Goal: Information Seeking & Learning: Check status

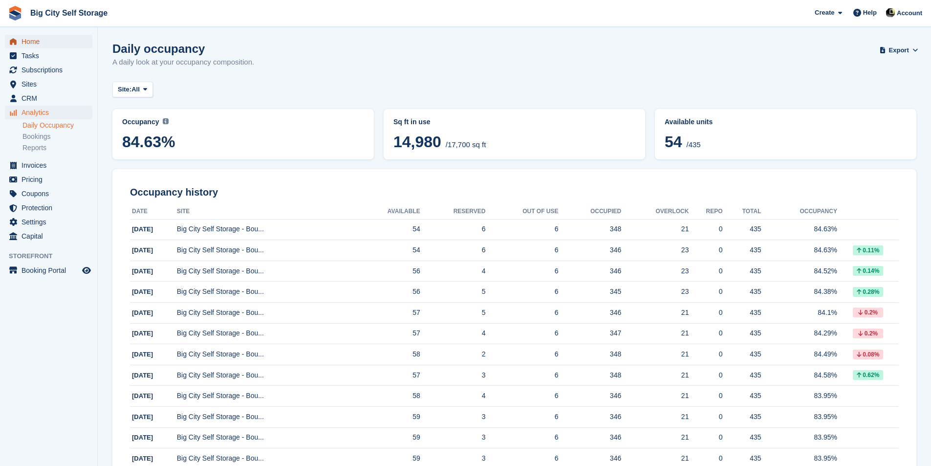
click at [45, 43] on span "Home" at bounding box center [50, 42] width 59 height 14
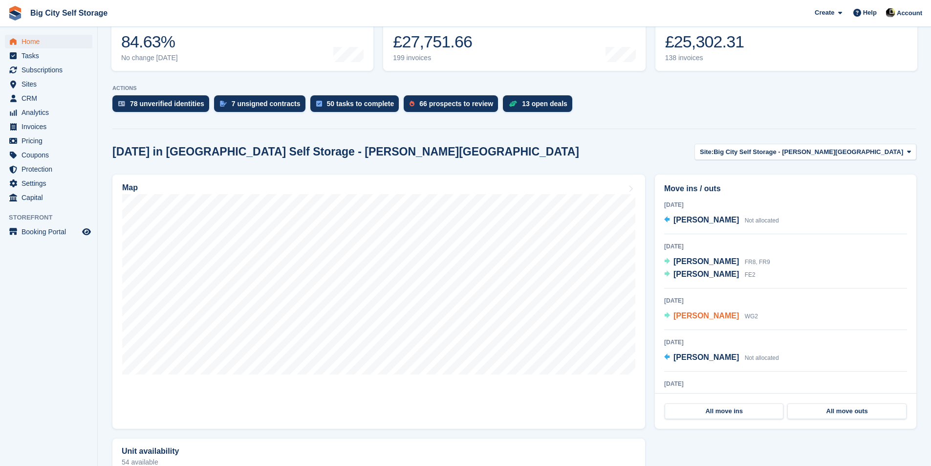
click at [707, 319] on span "Roisin Floyd" at bounding box center [705, 315] width 65 height 8
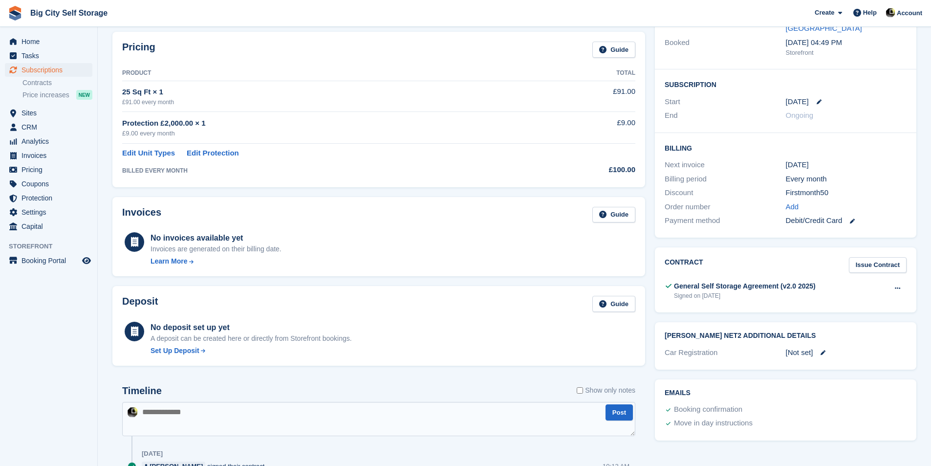
scroll to position [147, 0]
click at [897, 282] on button at bounding box center [897, 289] width 18 height 15
click at [874, 302] on p "View" at bounding box center [859, 308] width 85 height 13
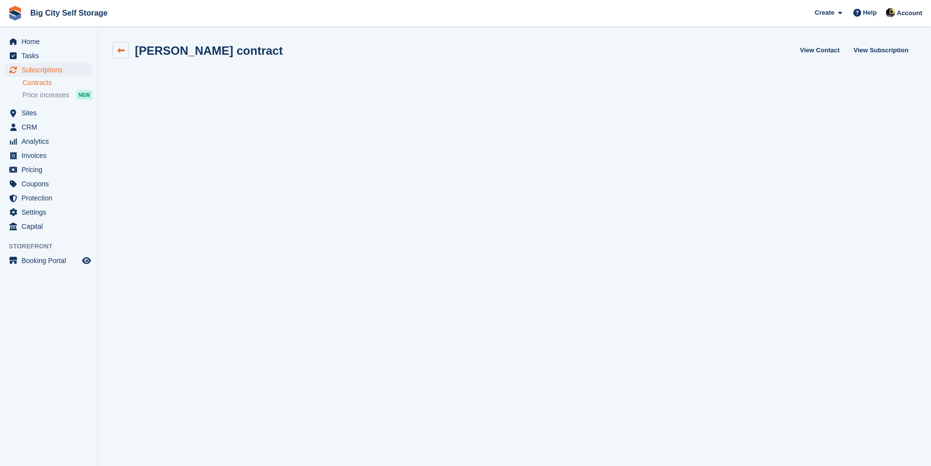
click at [123, 50] on icon at bounding box center [120, 50] width 7 height 7
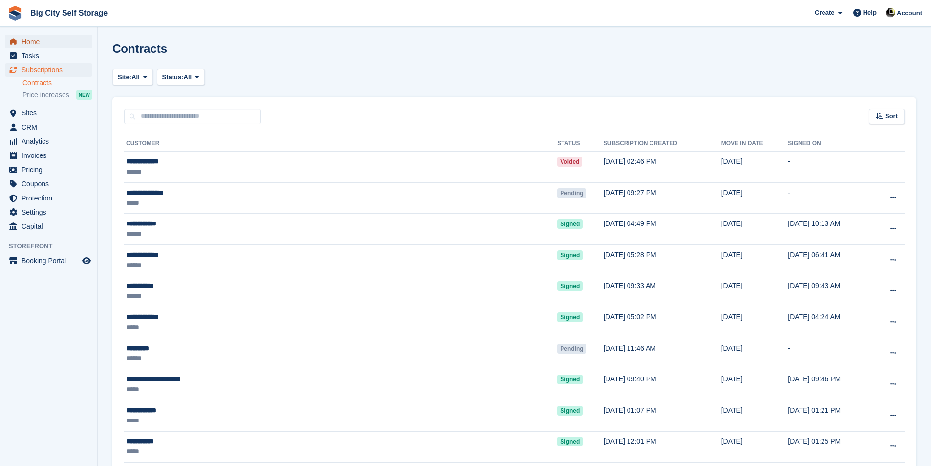
click at [38, 42] on span "Home" at bounding box center [50, 42] width 59 height 14
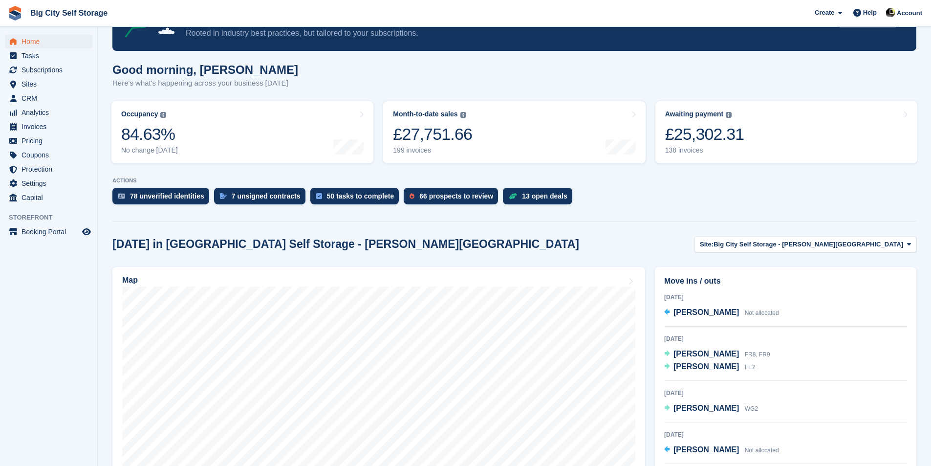
scroll to position [98, 0]
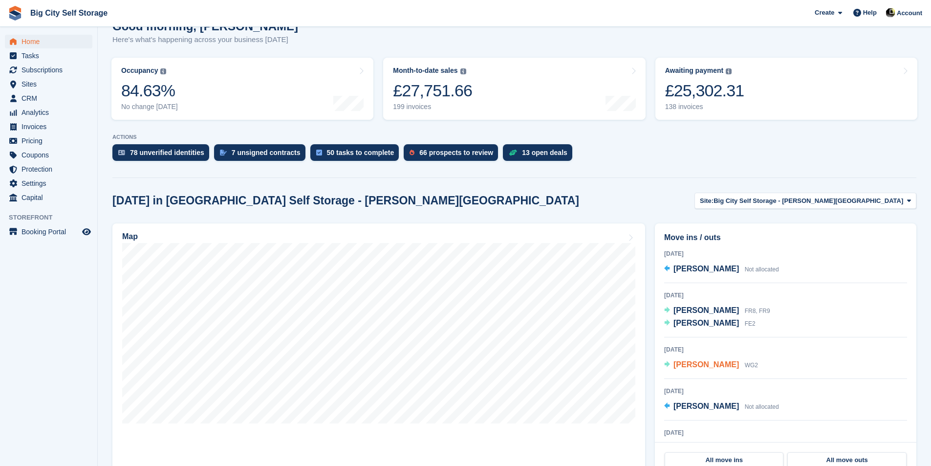
click at [701, 365] on span "[PERSON_NAME]" at bounding box center [705, 364] width 65 height 8
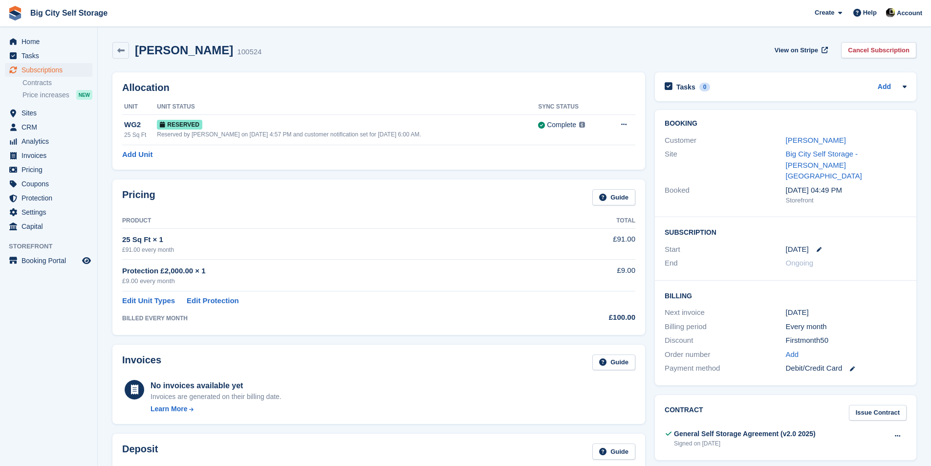
click at [788, 141] on link "[PERSON_NAME]" at bounding box center [816, 140] width 60 height 8
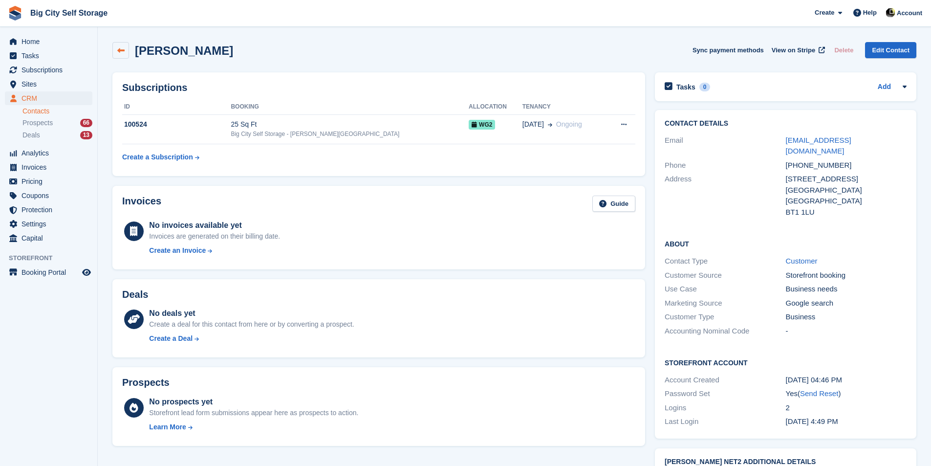
click at [123, 43] on link at bounding box center [120, 50] width 17 height 17
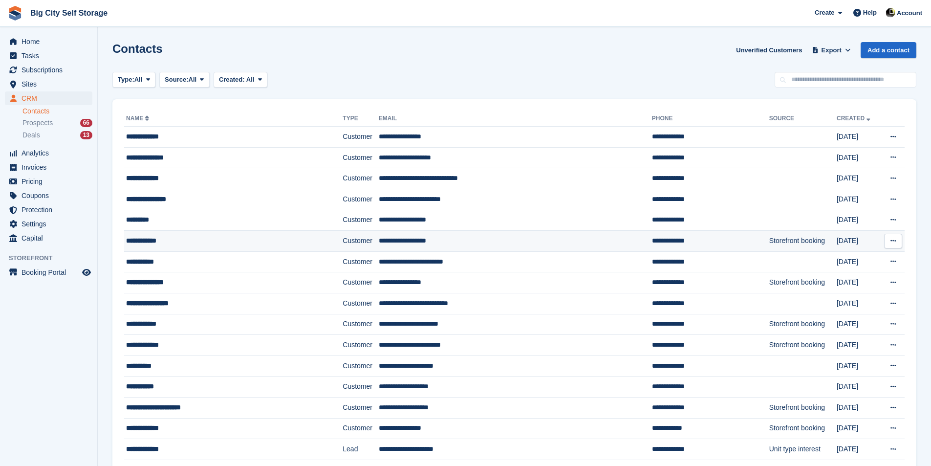
click at [256, 242] on div "**********" at bounding box center [215, 240] width 179 height 10
